Goal: Task Accomplishment & Management: Manage account settings

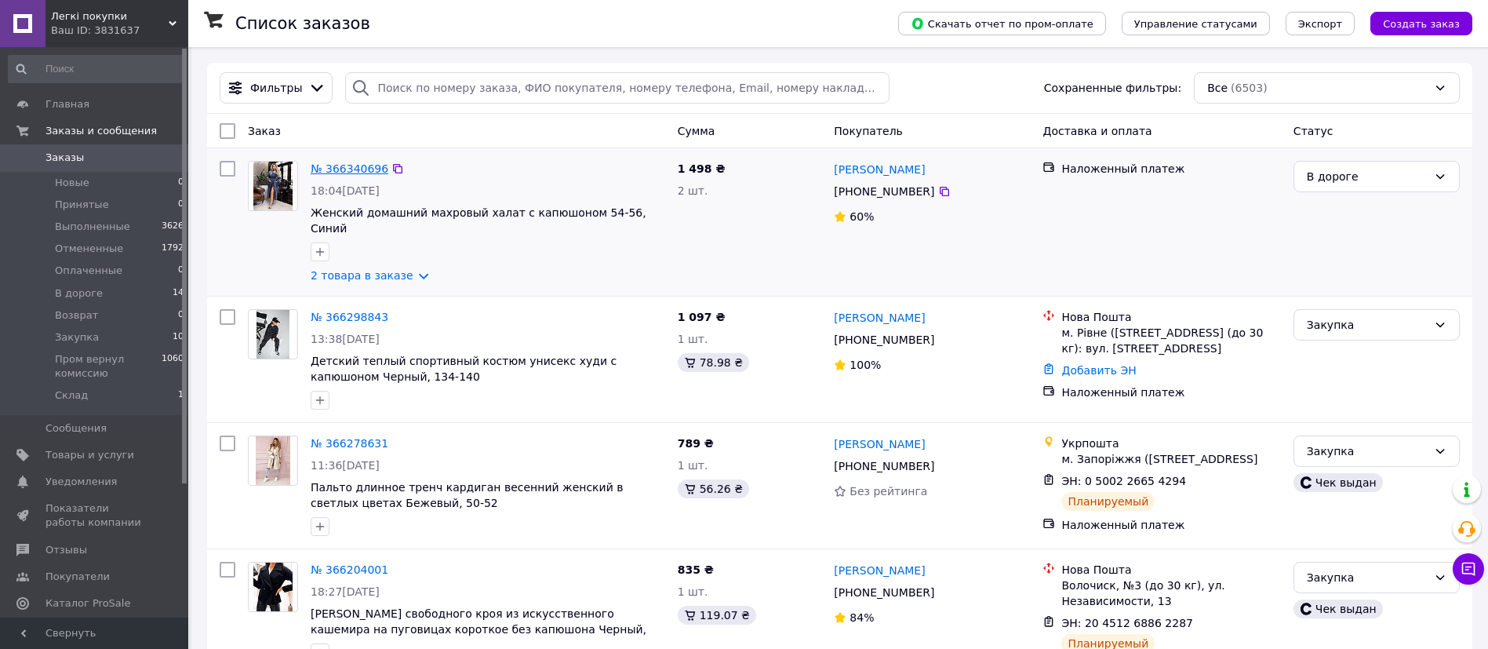
click at [350, 172] on link "№ 366340696" at bounding box center [350, 168] width 78 height 13
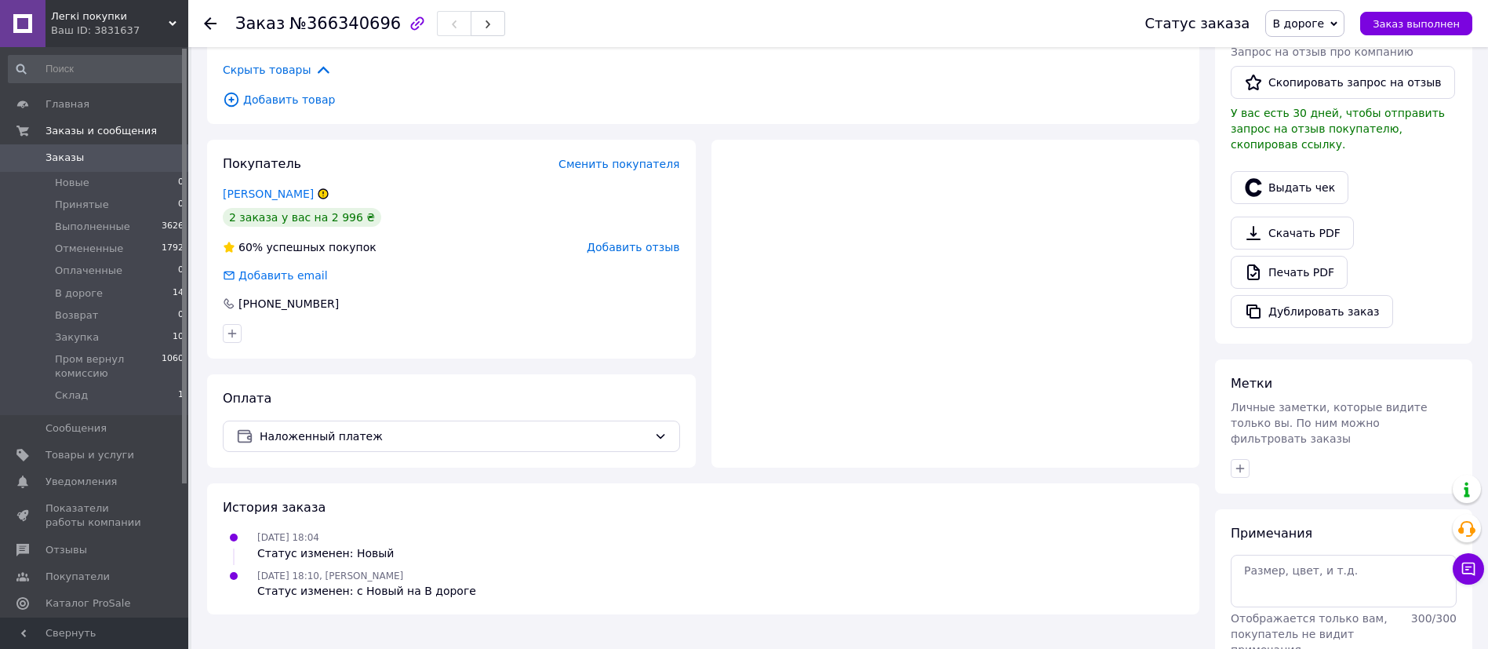
scroll to position [338, 0]
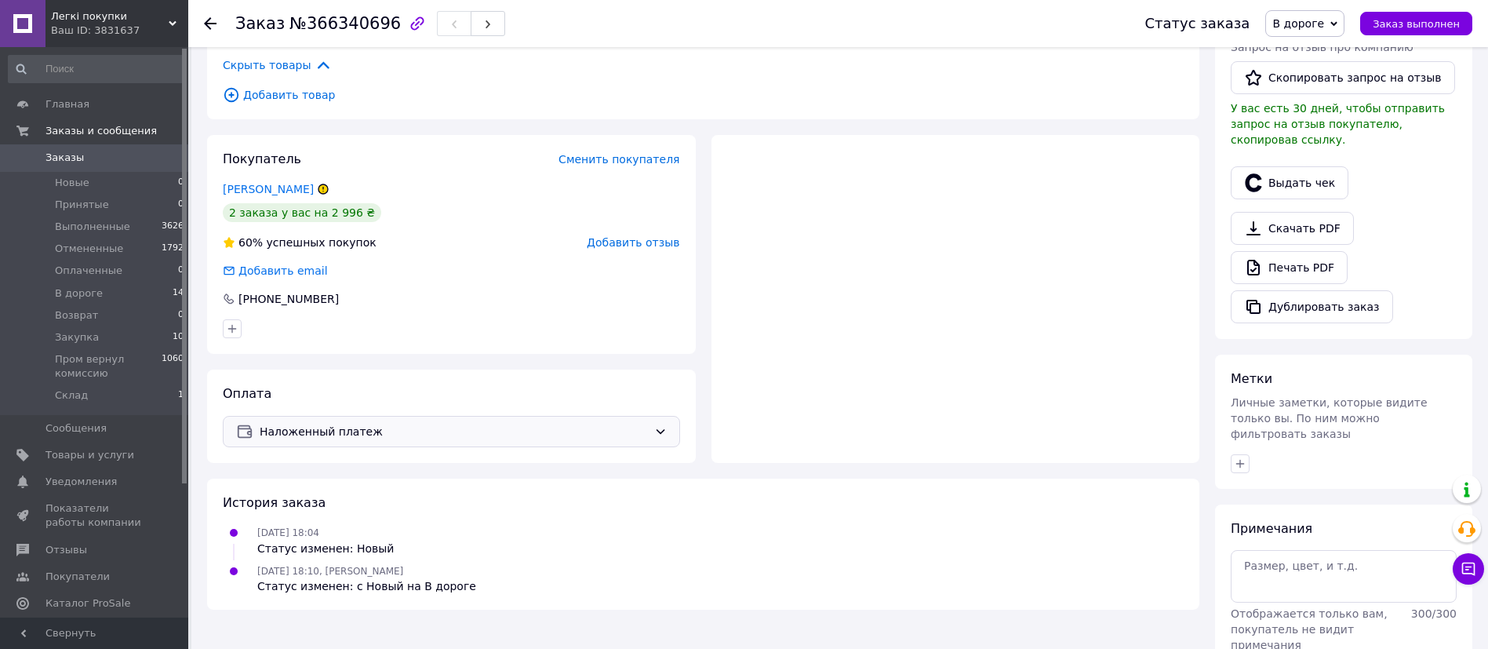
click at [426, 431] on span "Наложенный платеж" at bounding box center [454, 431] width 388 height 17
click at [451, 368] on div "Покупатель Сменить покупателя Лика Фоменко 2 заказа у вас на 2 996 ₴ 60% успешн…" at bounding box center [451, 299] width 489 height 328
click at [474, 423] on span "Наложенный платеж" at bounding box center [454, 431] width 388 height 17
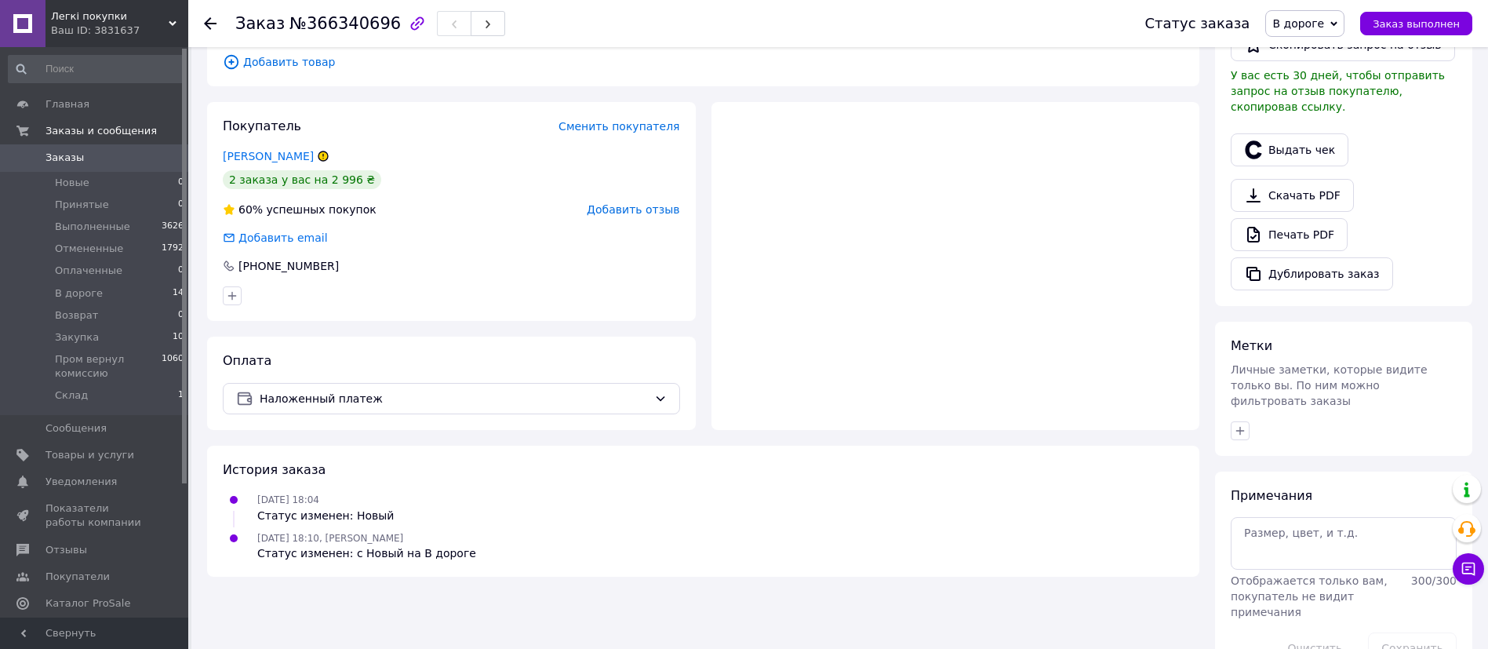
scroll to position [386, 0]
